Goal: Book appointment/travel/reservation

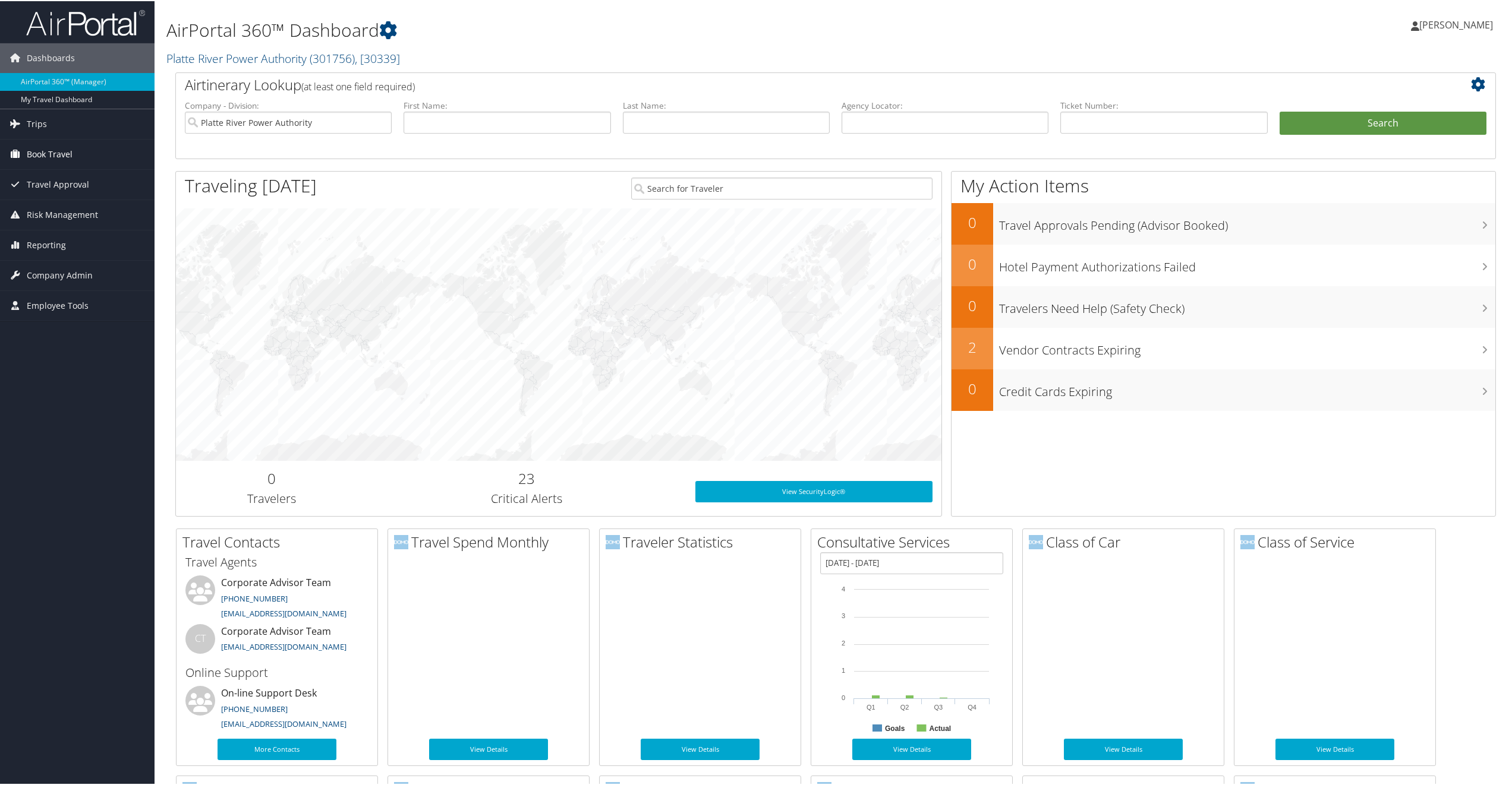
click at [29, 149] on span "Book Travel" at bounding box center [49, 153] width 46 height 30
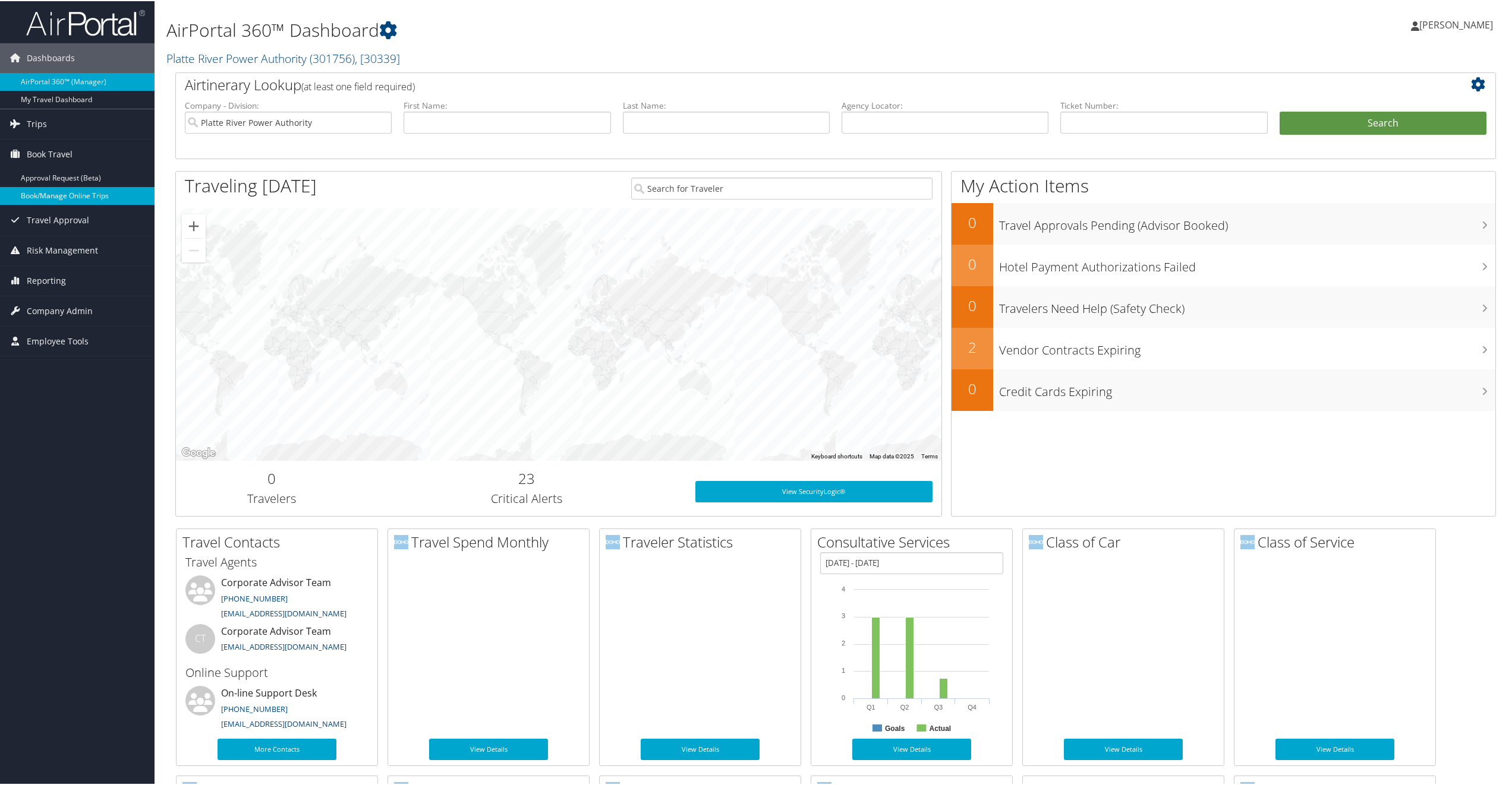
click at [49, 196] on link "Book/Manage Online Trips" at bounding box center [77, 194] width 154 height 18
